Goal: Navigation & Orientation: Find specific page/section

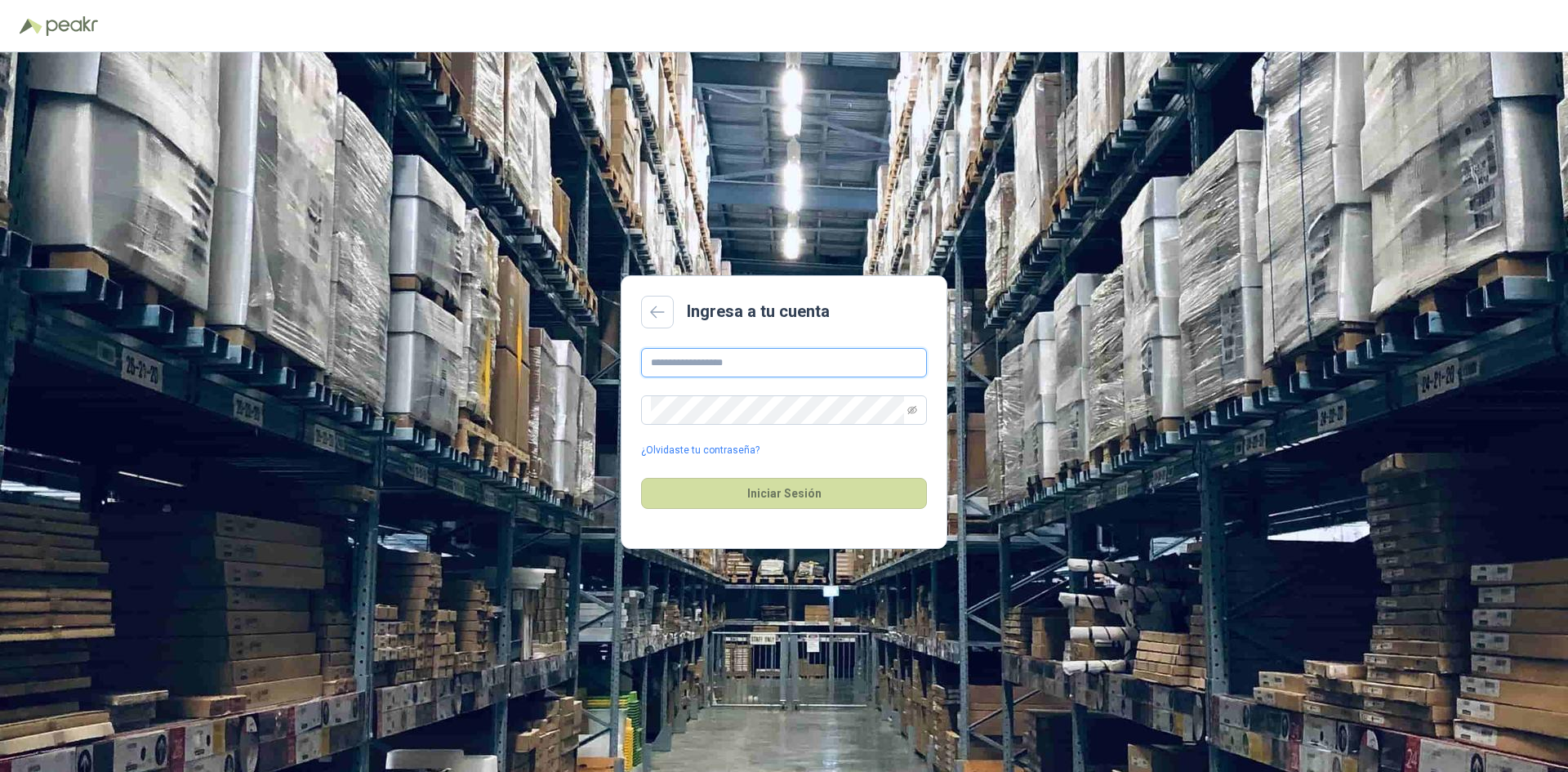
click at [749, 358] on input "text" at bounding box center [783, 363] width 286 height 30
type input "**********"
click at [828, 479] on button "Iniciar Sesión" at bounding box center [783, 492] width 286 height 31
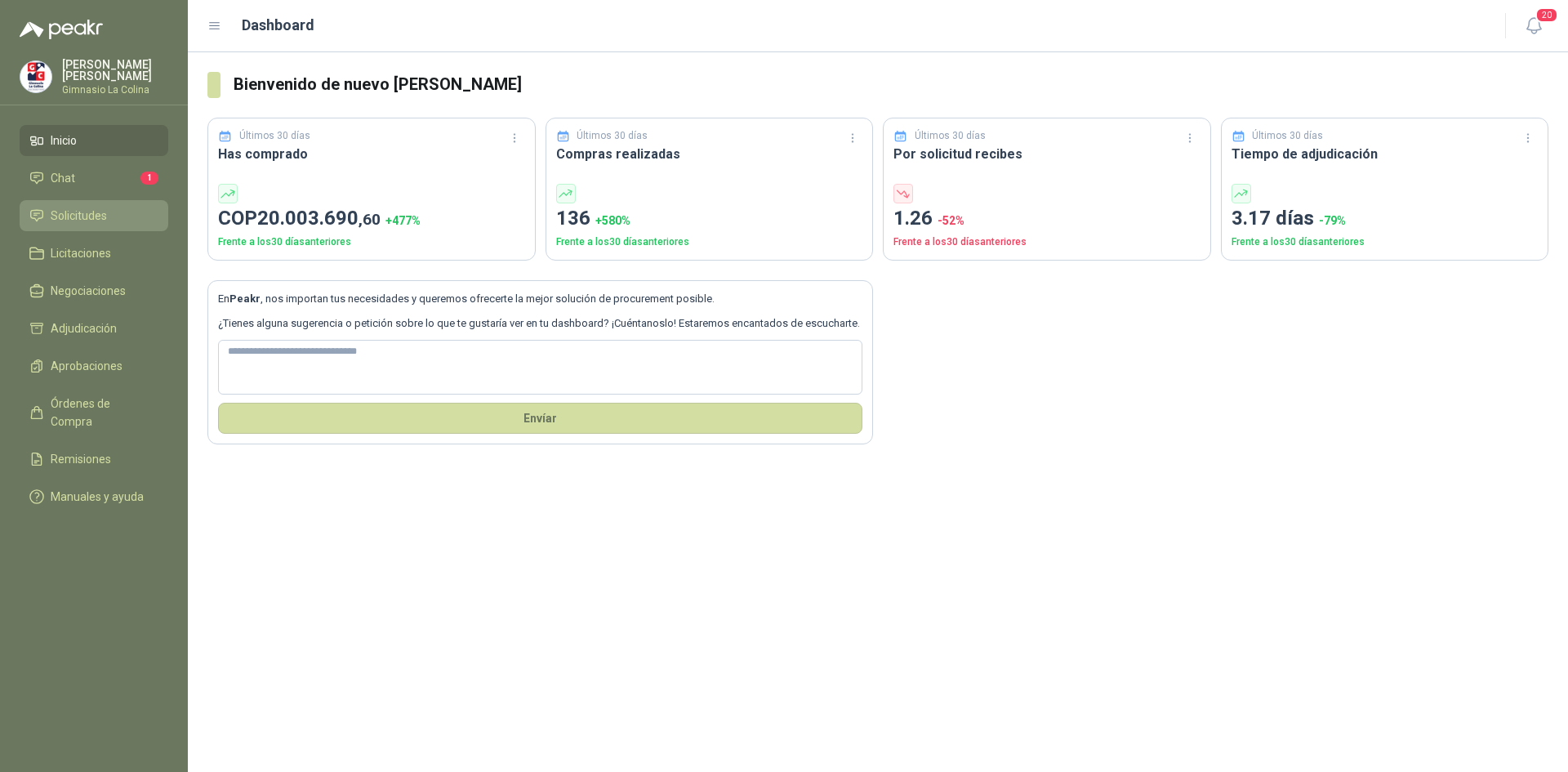
click at [55, 220] on span "Solicitudes" at bounding box center [79, 216] width 57 height 18
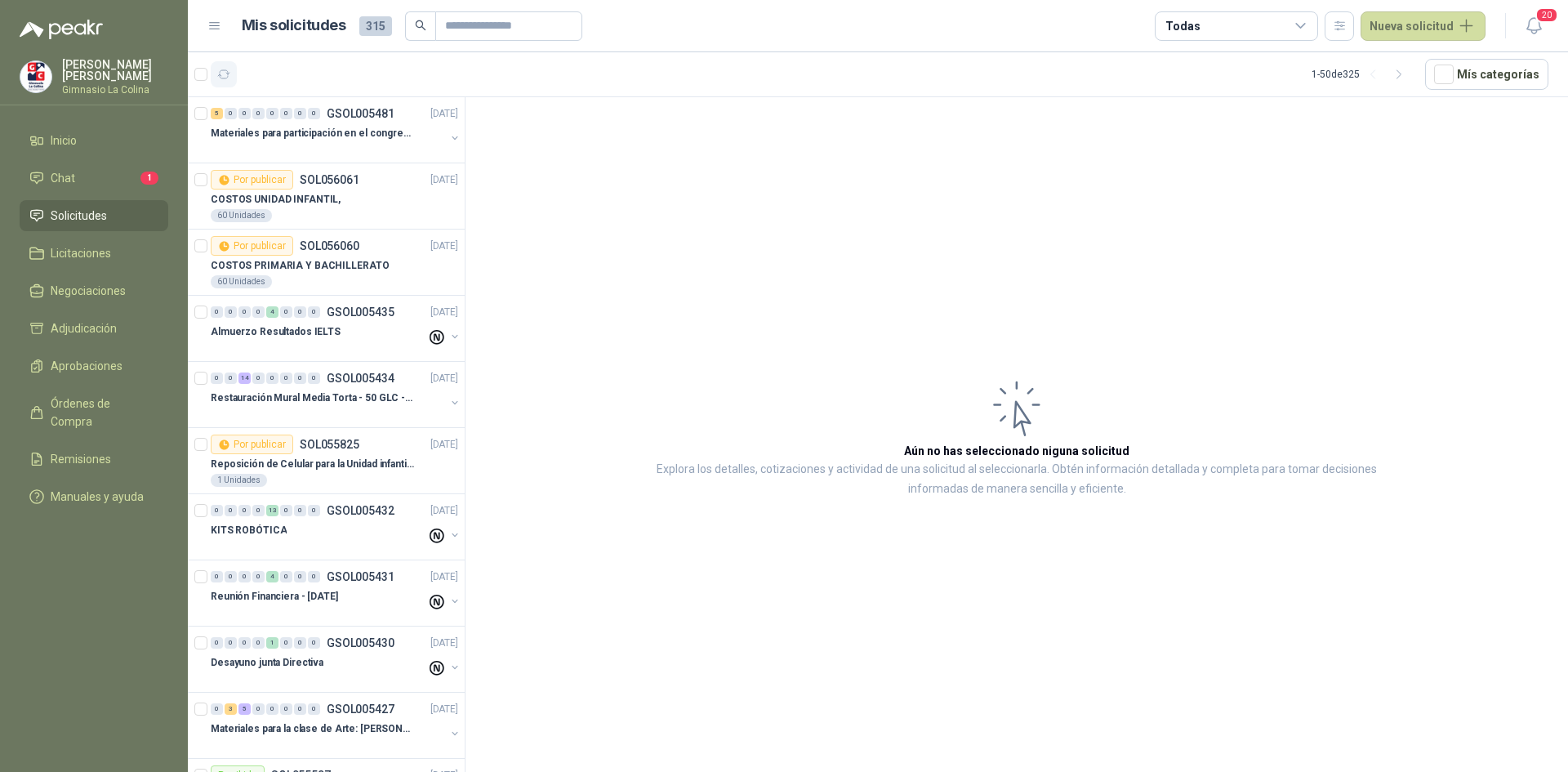
click at [225, 68] on icon "button" at bounding box center [224, 75] width 14 height 14
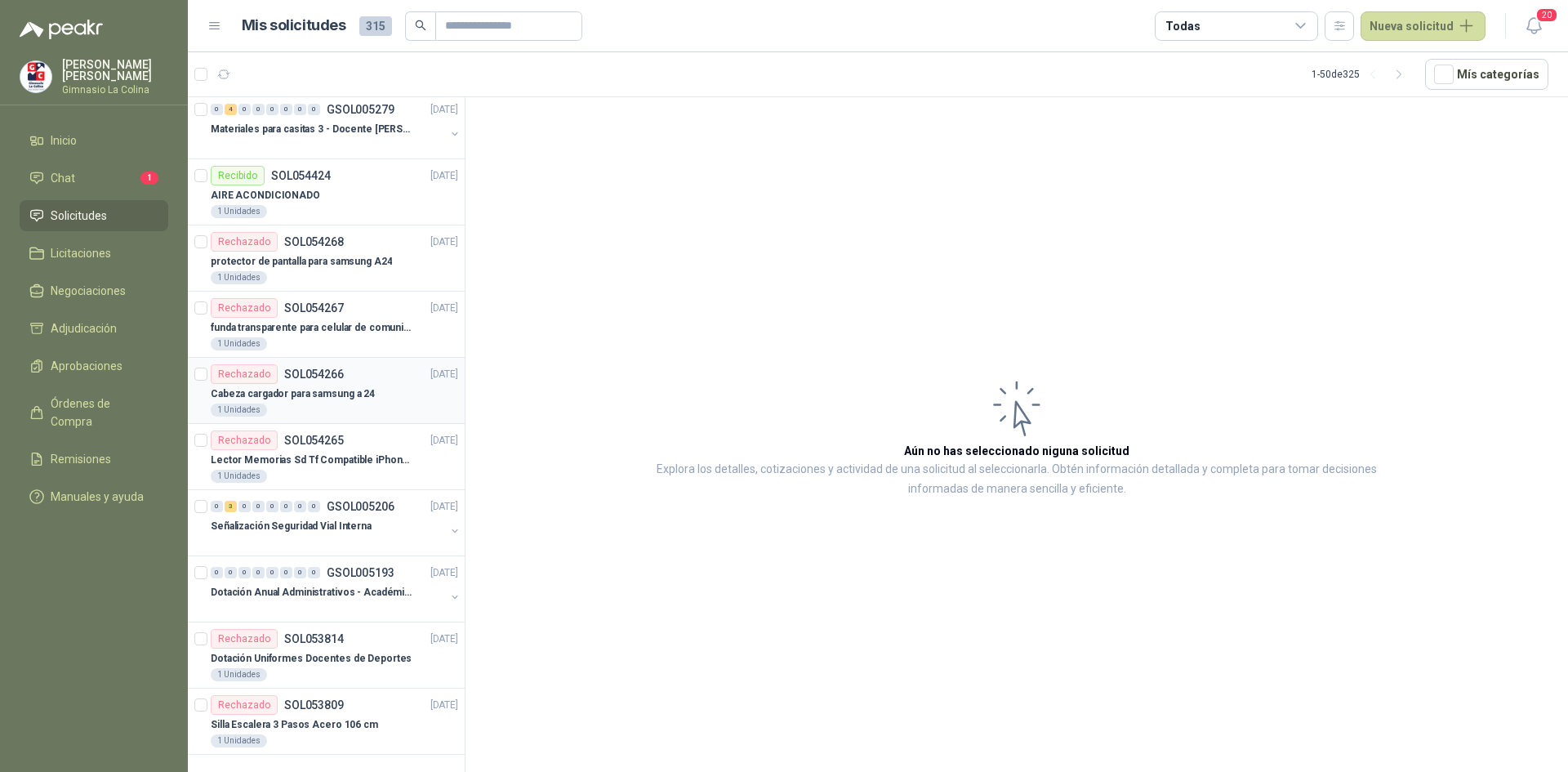
scroll to position [2569, 0]
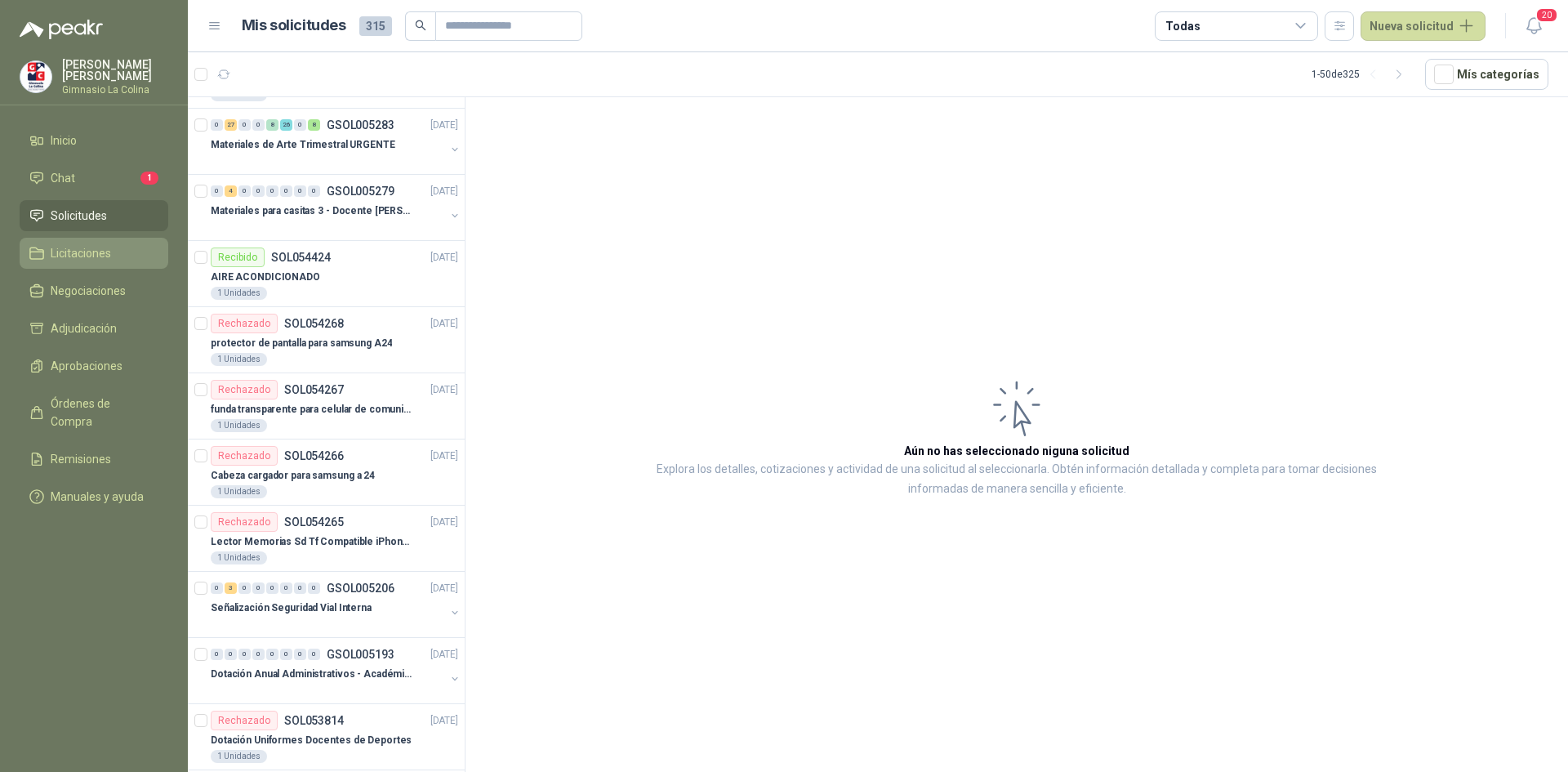
click at [77, 244] on span "Licitaciones" at bounding box center [81, 253] width 61 height 18
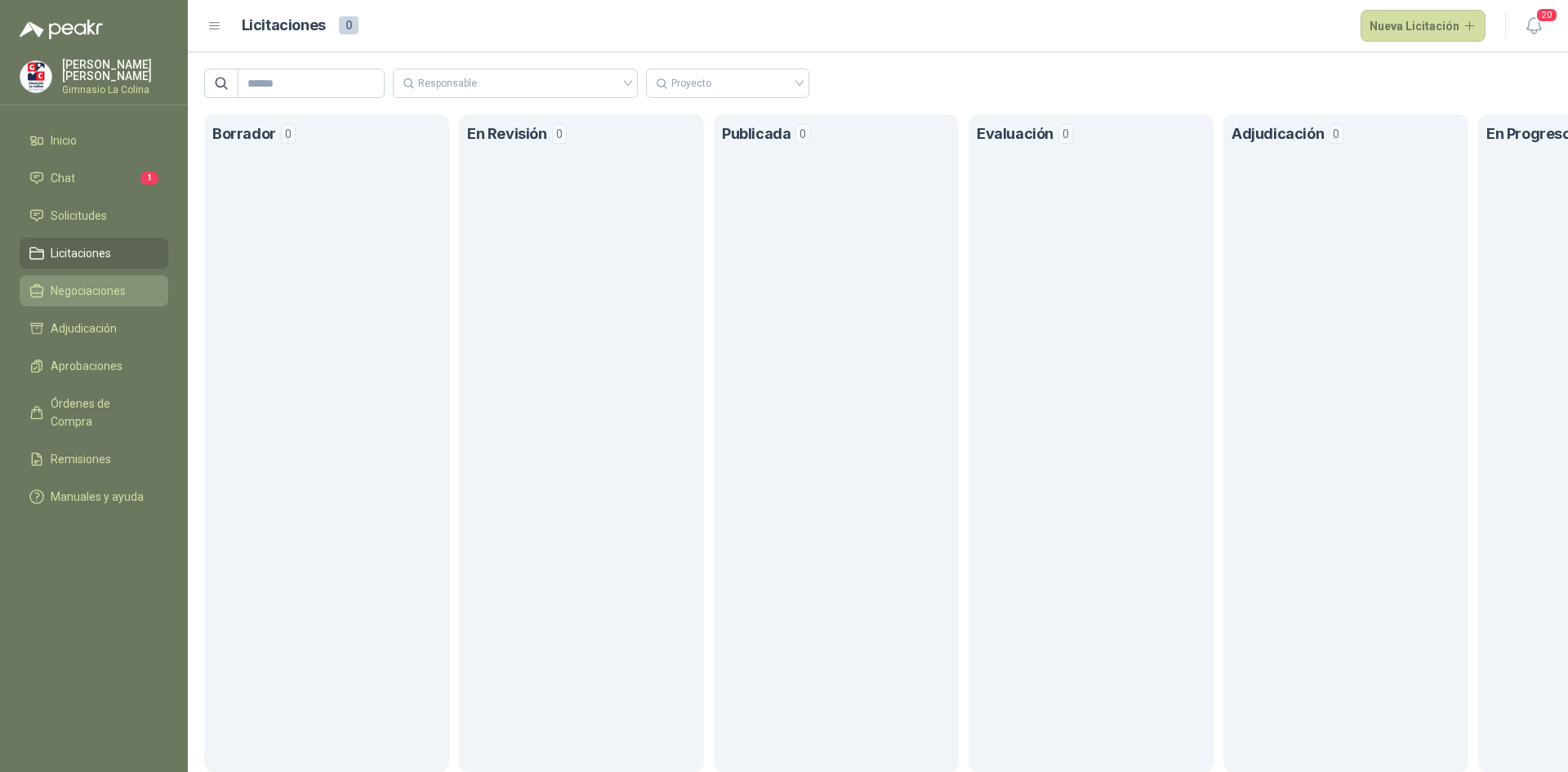
click at [78, 282] on span "Negociaciones" at bounding box center [89, 290] width 76 height 18
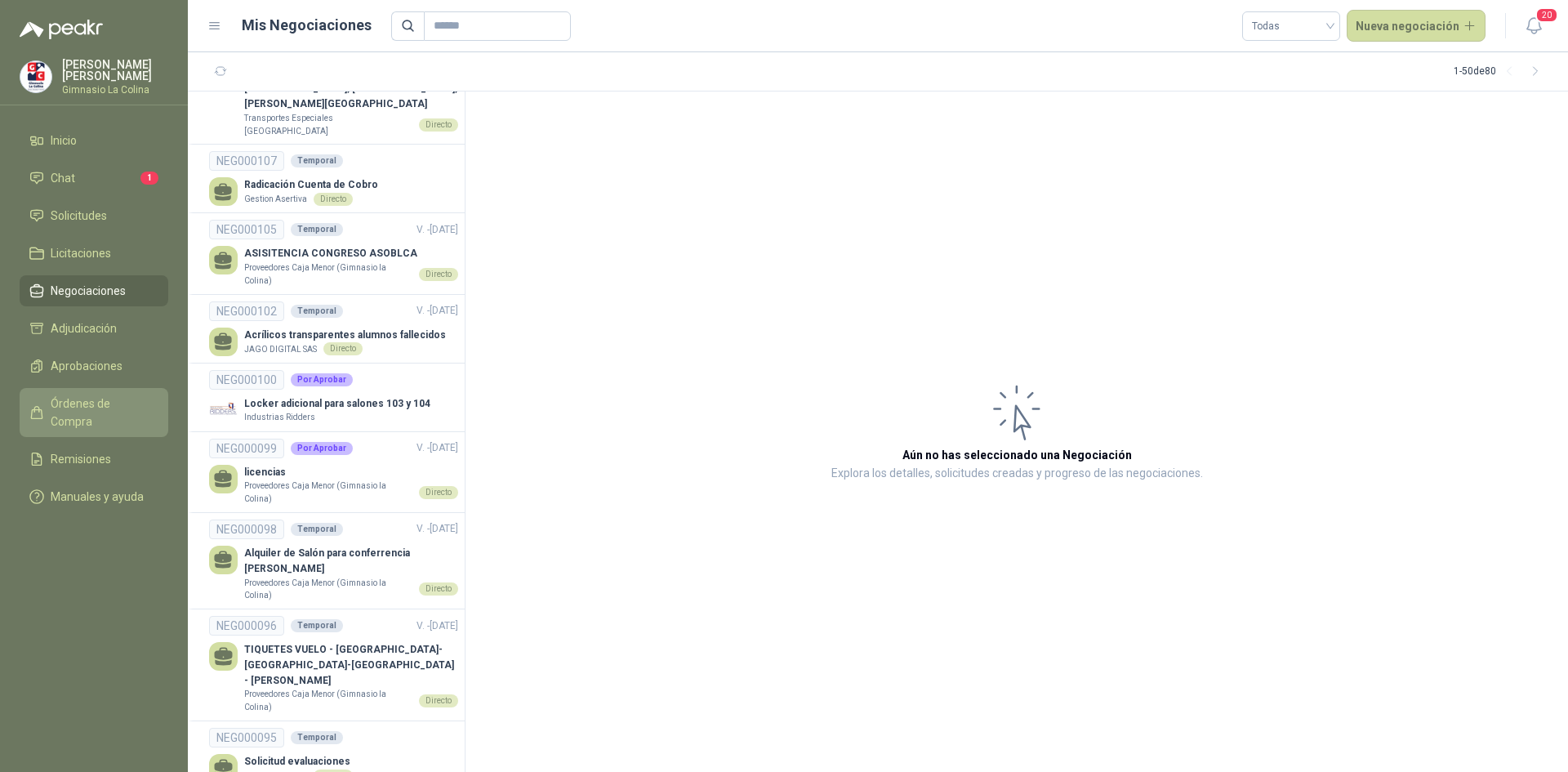
scroll to position [2099, 0]
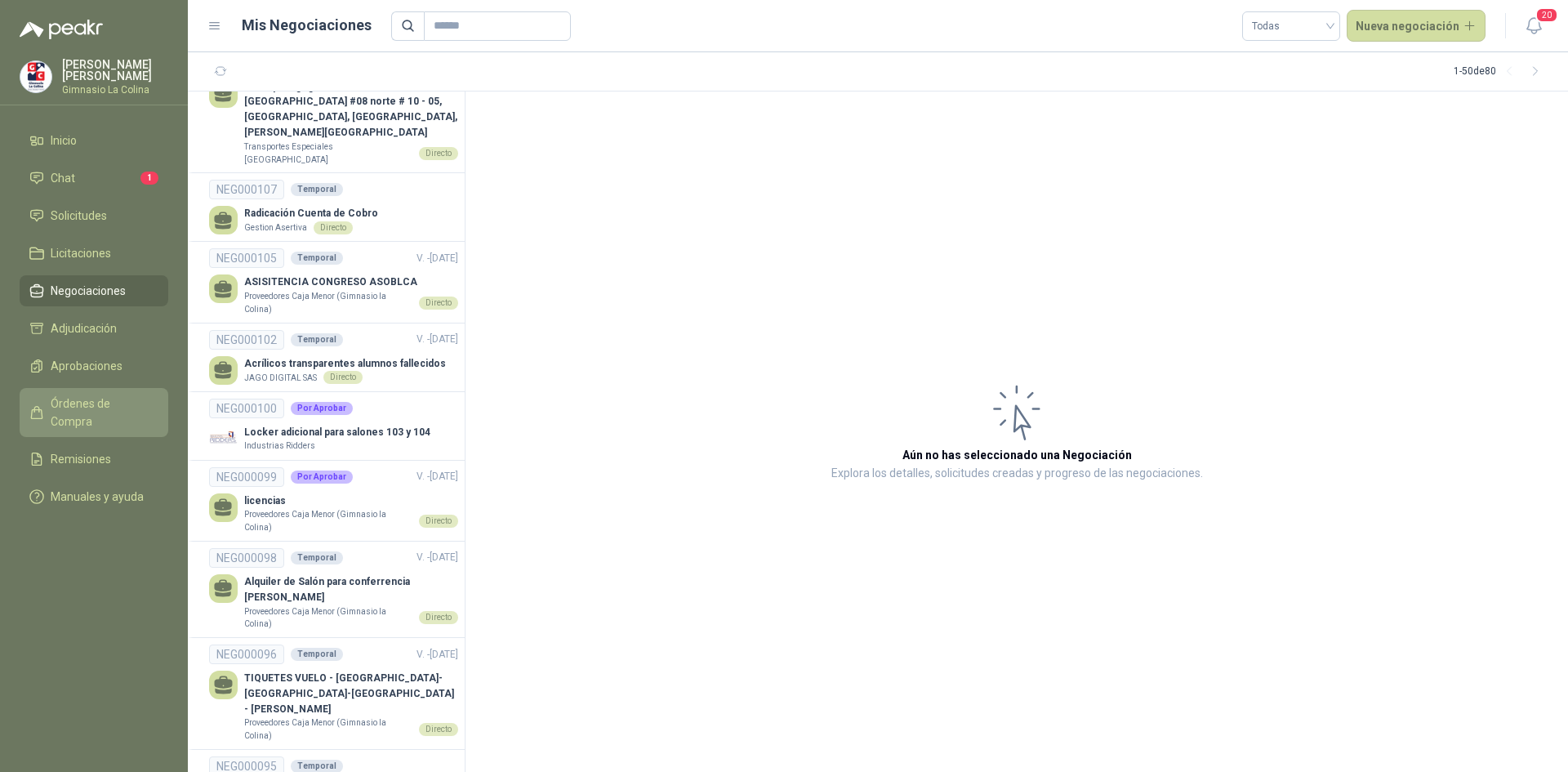
click at [102, 389] on link "Órdenes de Compra" at bounding box center [94, 412] width 148 height 49
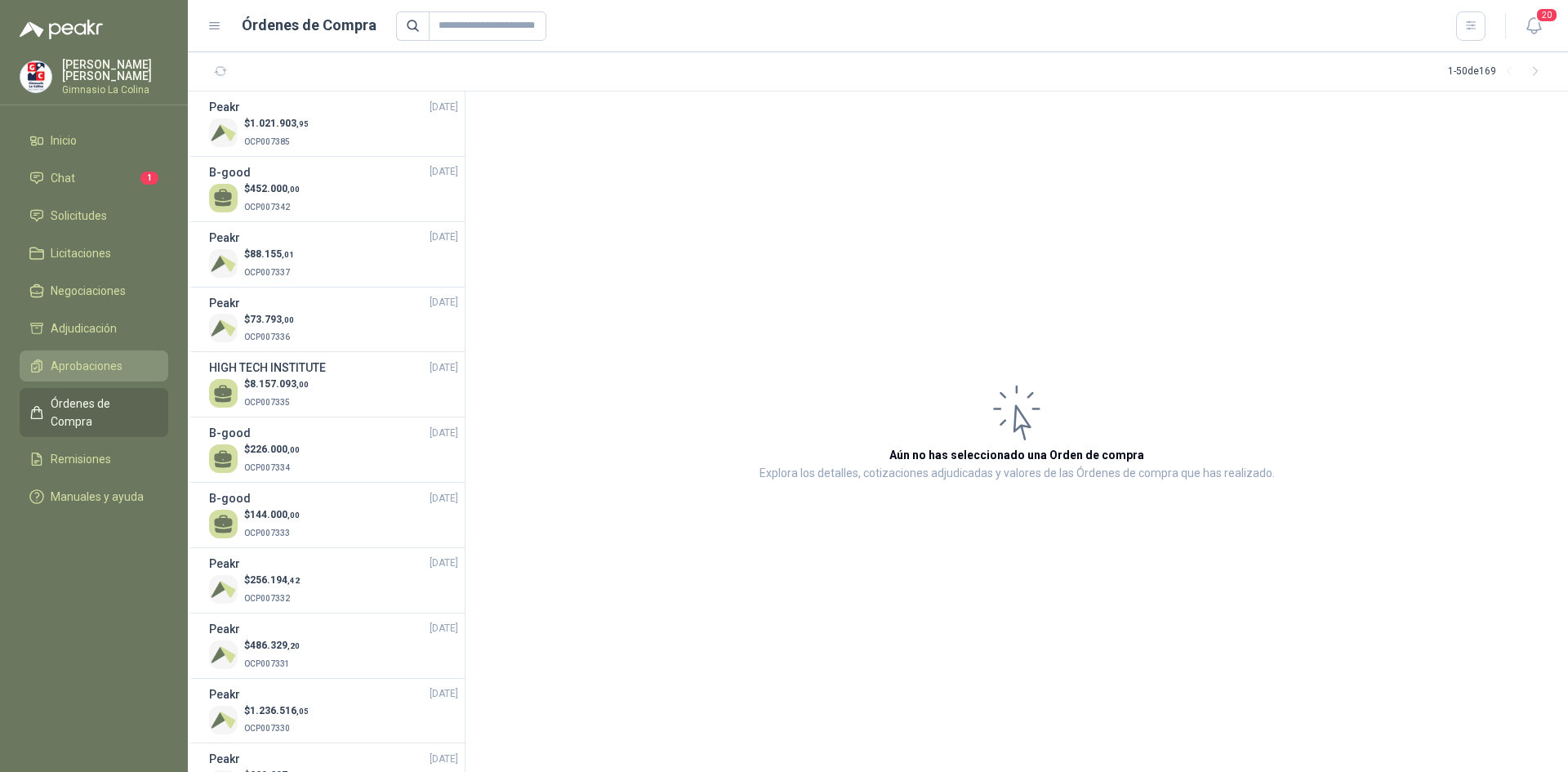
click at [100, 368] on span "Aprobaciones" at bounding box center [87, 366] width 72 height 18
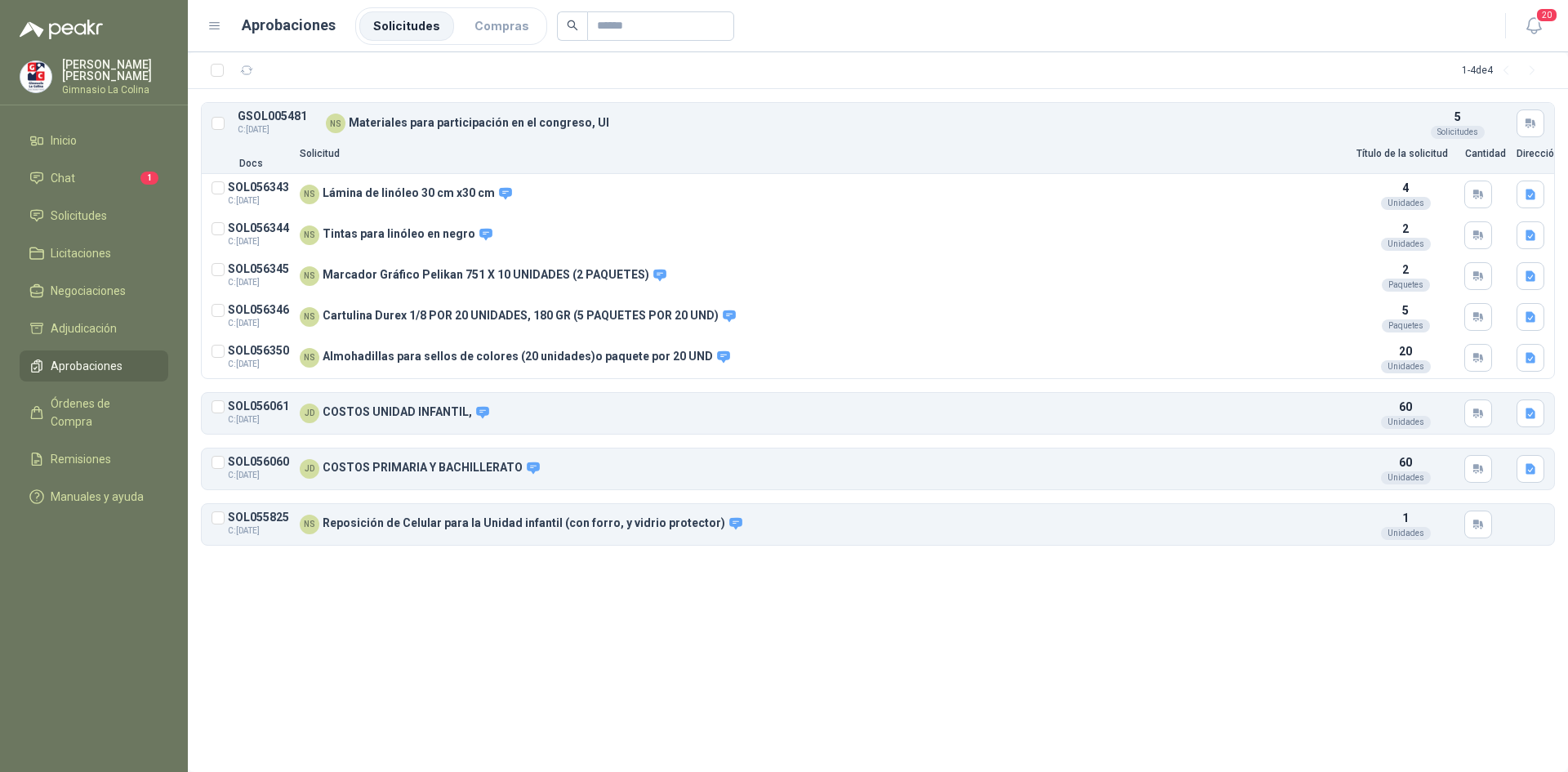
click at [22, 82] on img at bounding box center [36, 77] width 31 height 31
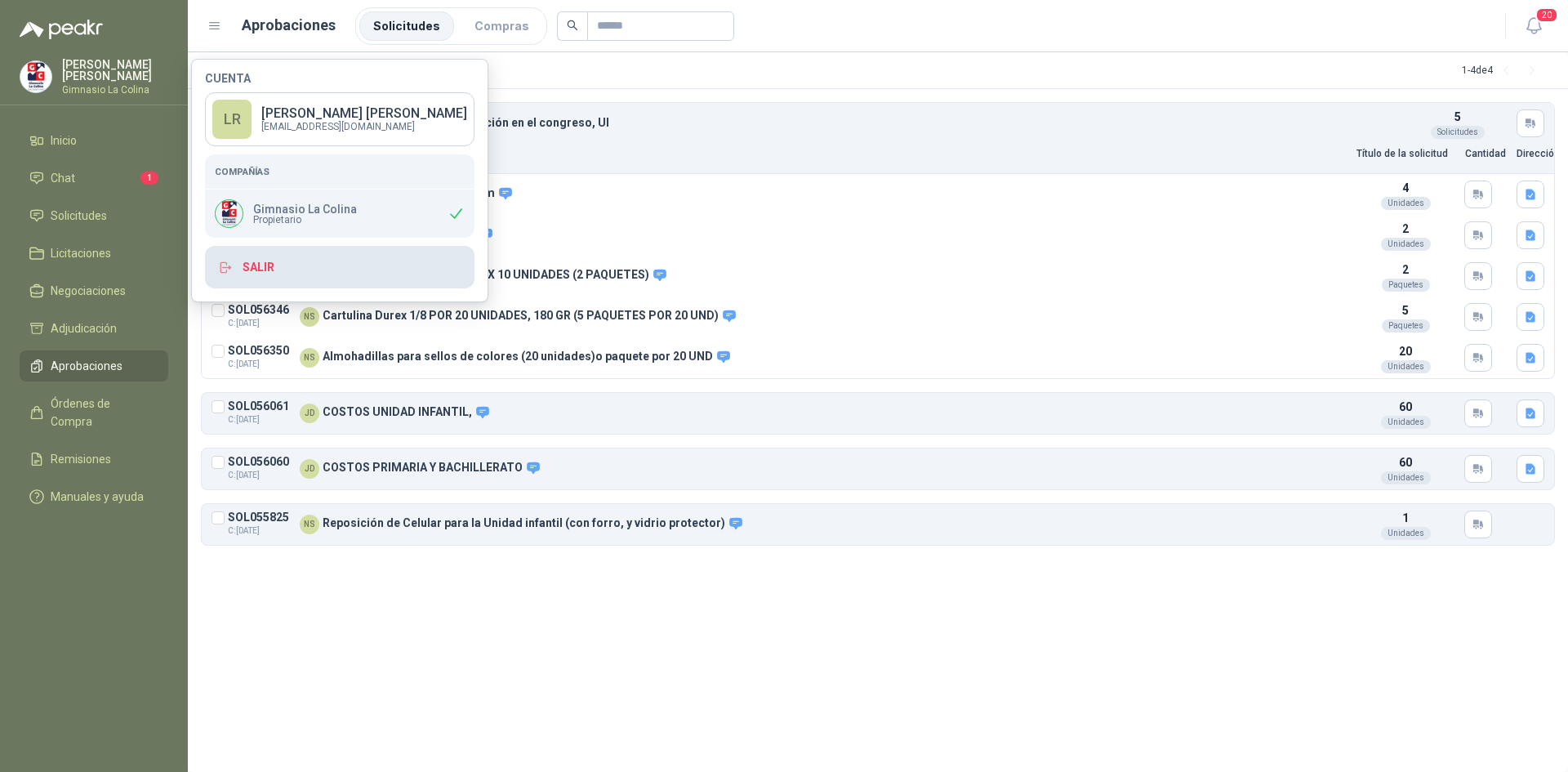
click at [267, 253] on button "Salir" at bounding box center [339, 267] width 270 height 43
